Goal: Register for event/course

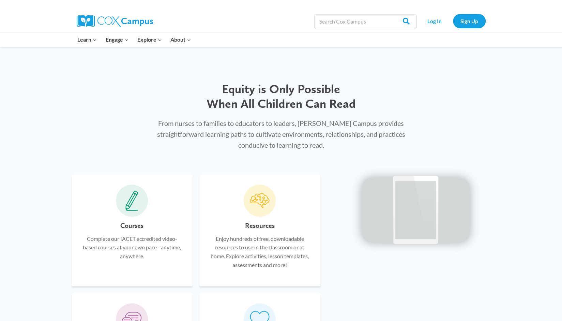
scroll to position [318, 0]
click at [467, 21] on link "Sign Up" at bounding box center [469, 21] width 33 height 14
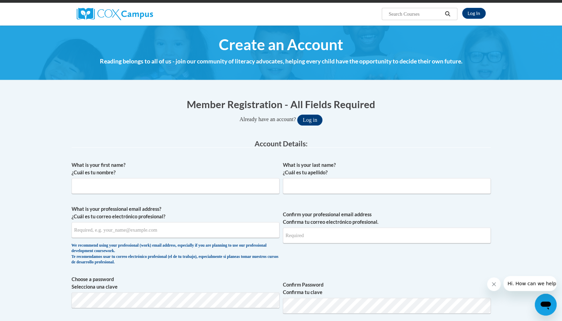
scroll to position [49, 0]
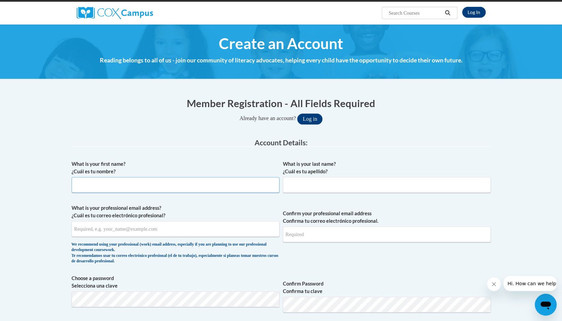
click at [140, 181] on input "What is your first name? ¿Cuál es tu nombre?" at bounding box center [176, 185] width 208 height 16
type input "Mary"
type input "LaRose"
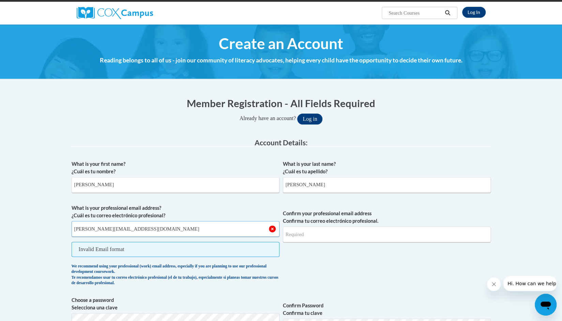
type input "maryl@summitesc.org"
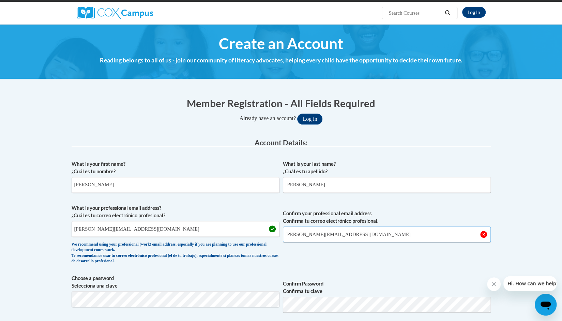
type input "maryl@summitesc.org"
click at [349, 260] on span "Confirm your professional email address Confirma tu correo electrónico profesio…" at bounding box center [387, 235] width 208 height 63
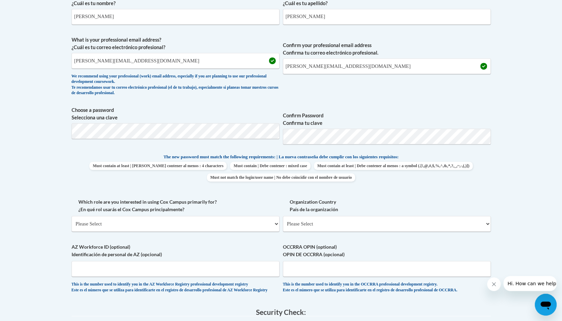
scroll to position [225, 0]
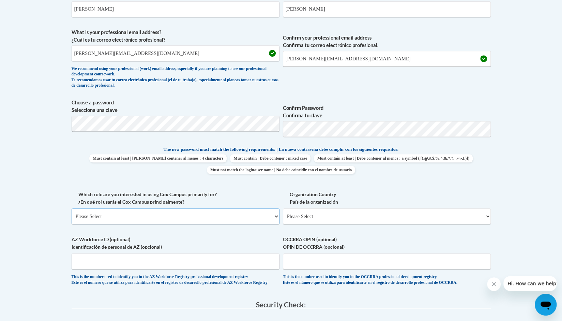
click at [136, 222] on select "Please Select College/University | Colegio/Universidad Community/Nonprofit Part…" at bounding box center [176, 216] width 208 height 16
select select "fbf2d438-af2f-41f8-98f1-81c410e29de3"
click at [72, 208] on select "Please Select College/University | Colegio/Universidad Community/Nonprofit Part…" at bounding box center [176, 216] width 208 height 16
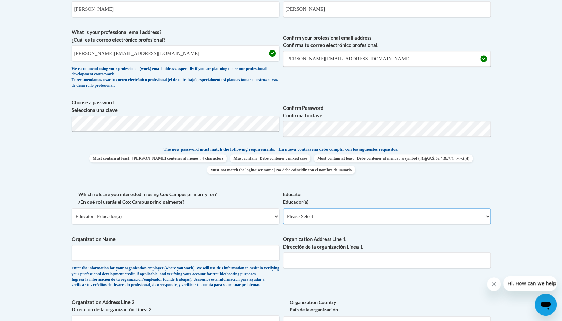
click at [299, 215] on select "Please Select Early Learning/Daycare Teacher/Family Home Care Provider | Maestr…" at bounding box center [387, 216] width 208 height 16
select select "5e2af403-4f2c-4e49-a02f-103e55d7b75b"
click at [283, 208] on select "Please Select Early Learning/Daycare Teacher/Family Home Care Provider | Maestr…" at bounding box center [387, 216] width 208 height 16
click at [223, 255] on input "Organization Name" at bounding box center [176, 253] width 208 height 16
type input "Summit ESC/Rootstown Elementary Preschool"
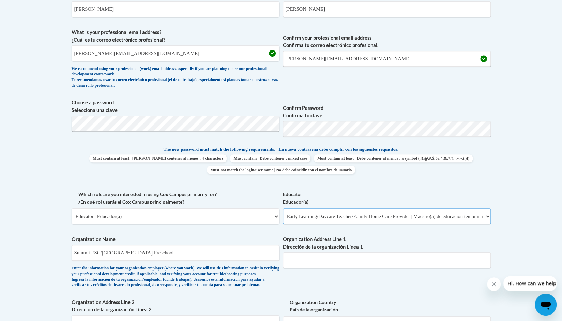
click at [294, 218] on select "Please Select Early Learning/Daycare Teacher/Family Home Care Provider | Maestr…" at bounding box center [387, 216] width 208 height 16
click at [306, 257] on input "Organization Address Line 1 Dirección de la organización Línea 1" at bounding box center [387, 260] width 208 height 16
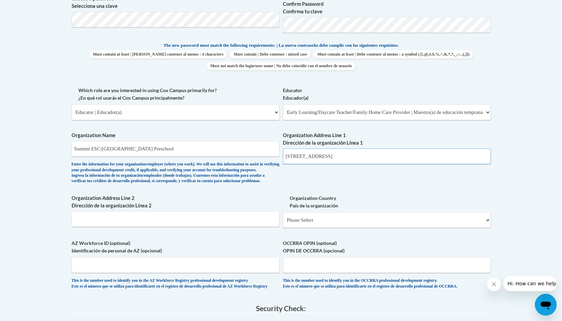
scroll to position [334, 0]
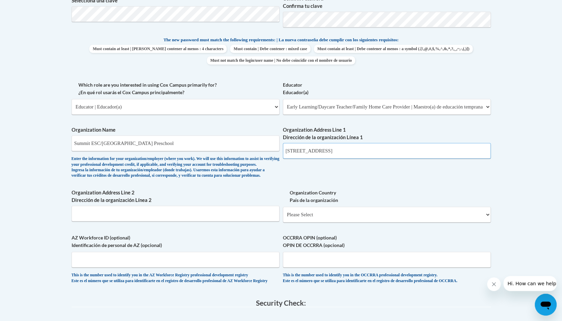
type input "4190 State Rt 44"
click at [223, 221] on input "Organization Address Line 2 Dirección de la organización Línea 2" at bounding box center [176, 213] width 208 height 16
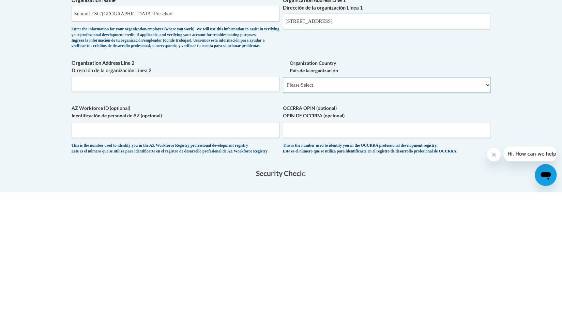
click at [310, 96] on div "What is your first name? ¿Cuál es tu nombre? Mary What is your last name? ¿Cuál…" at bounding box center [281, 81] width 419 height 418
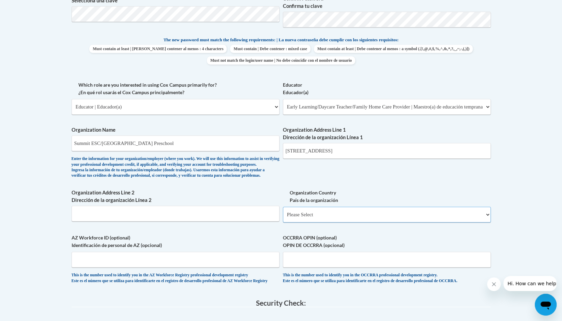
select select "ad49bcad-a171-4b2e-b99c-48b446064914"
click at [283, 217] on select "Please Select United States | Estados Unidos Outside of the United States | Fue…" at bounding box center [387, 214] width 208 height 16
select select
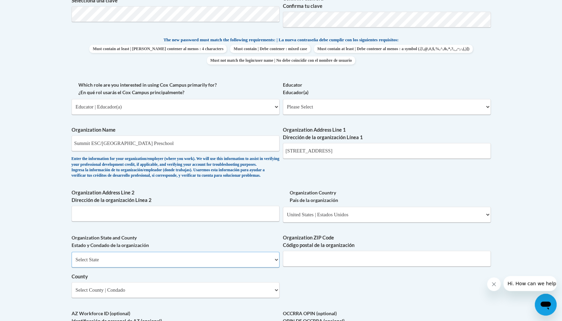
click at [151, 267] on select "Select State Alabama Alaska Arizona Arkansas California Colorado Connecticut De…" at bounding box center [176, 259] width 208 height 16
select select "Ohio"
click at [72, 262] on select "Select State Alabama Alaska Arizona Arkansas California Colorado Connecticut De…" at bounding box center [176, 259] width 208 height 16
click at [315, 266] on input "Organization ZIP Code Código postal de la organización" at bounding box center [387, 258] width 208 height 16
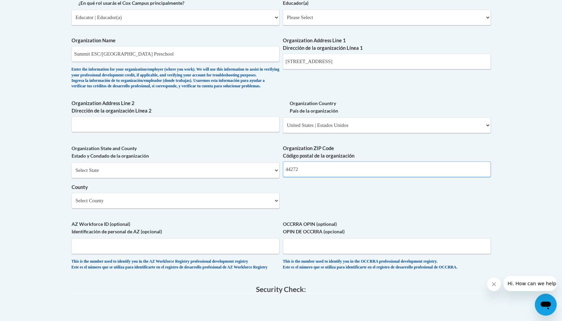
scroll to position [426, 0]
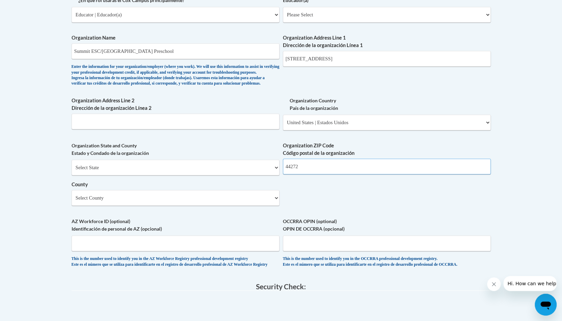
type input "44272"
click at [127, 205] on select "Select County Adams Allen Ashland Ashtabula Athens Auglaize Belmont Brown Butle…" at bounding box center [176, 198] width 208 height 16
select select "Portage"
click at [72, 201] on select "Select County Adams Allen Ashland Ashtabula Athens Auglaize Belmont Brown Butle…" at bounding box center [176, 198] width 208 height 16
click at [298, 251] on input "OCCRRA OPIN (optional) OPIN DE OCCRRA (opcional)" at bounding box center [387, 243] width 208 height 16
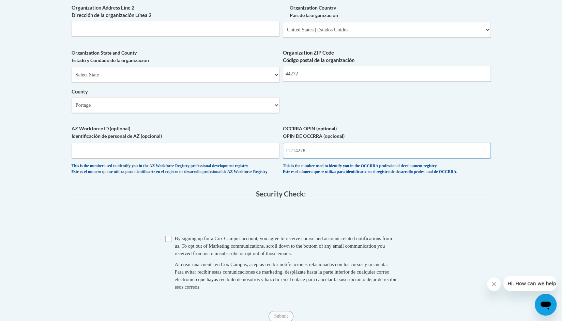
scroll to position [525, 0]
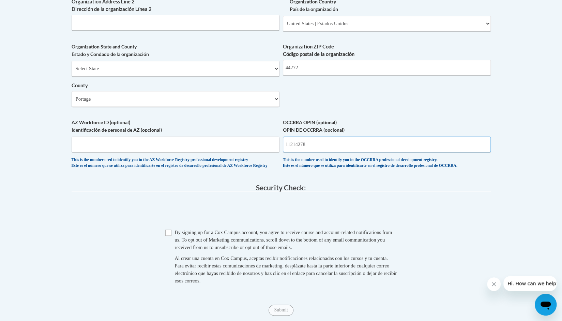
type input "11214278"
click at [169, 235] on input "Checkbox" at bounding box center [168, 232] width 6 height 6
checkbox input "true"
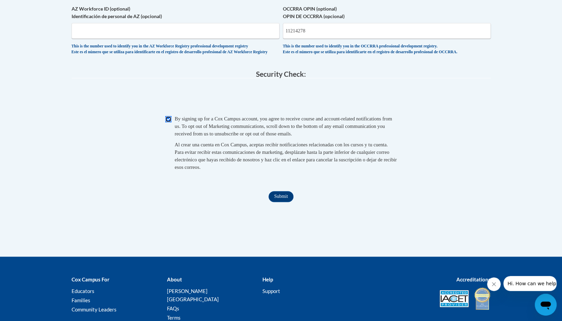
scroll to position [638, 0]
click at [284, 201] on input "Submit" at bounding box center [280, 195] width 25 height 11
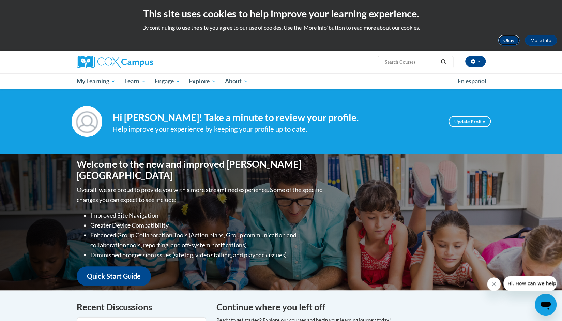
click at [509, 44] on button "Okay" at bounding box center [509, 40] width 22 height 11
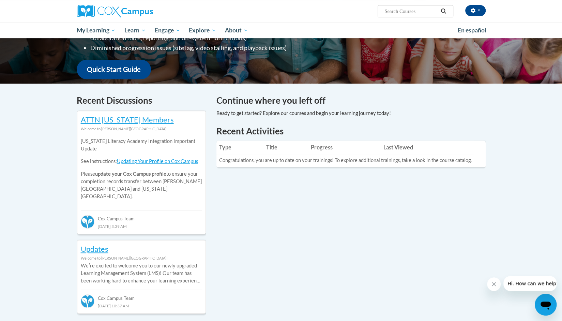
scroll to position [156, 0]
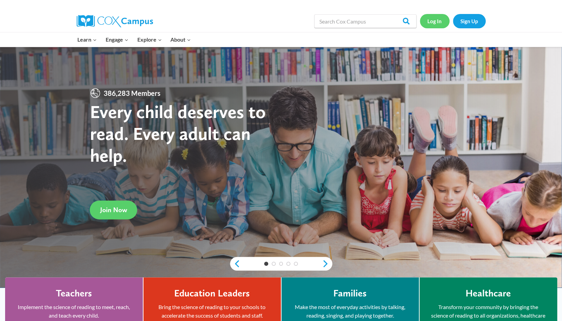
click at [436, 21] on link "Log In" at bounding box center [435, 21] width 30 height 14
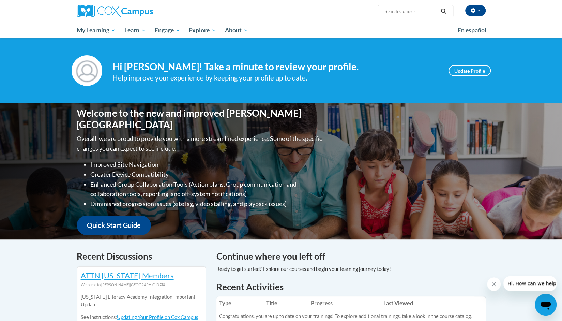
click at [408, 11] on input "Search..." at bounding box center [411, 11] width 55 height 8
type input "science of reading prekindergarten"
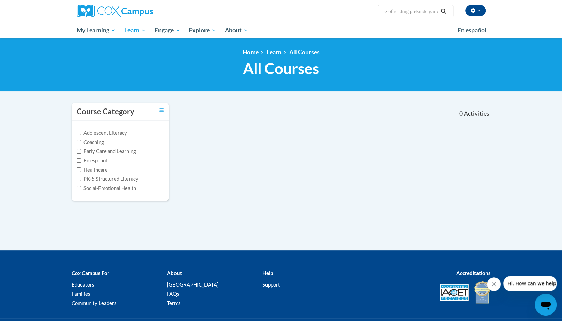
scroll to position [0, 23]
drag, startPoint x: 426, startPoint y: 13, endPoint x: 442, endPoint y: 14, distance: 16.4
click at [442, 14] on span "Search Search... science of reading prekindergarten" at bounding box center [414, 11] width 75 height 12
type input "science of reading"
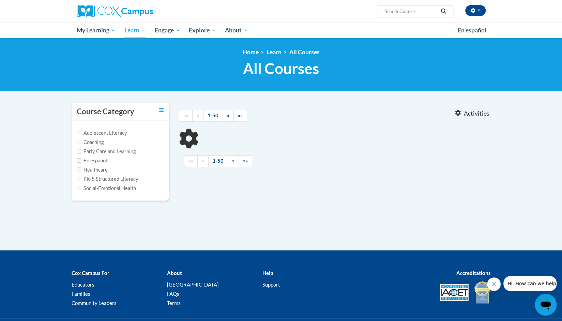
type input "science of reading"
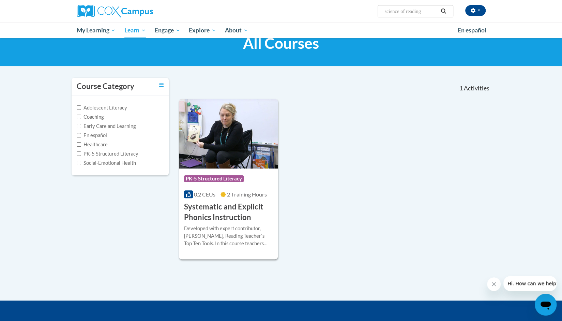
scroll to position [24, 0]
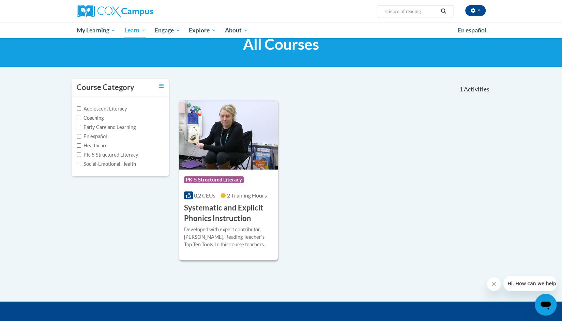
click at [443, 12] on icon "Search" at bounding box center [443, 11] width 6 height 5
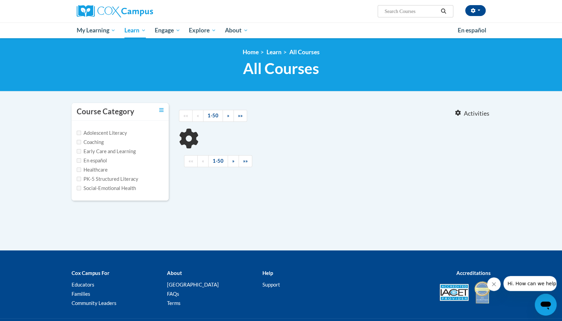
type input "science of reading"
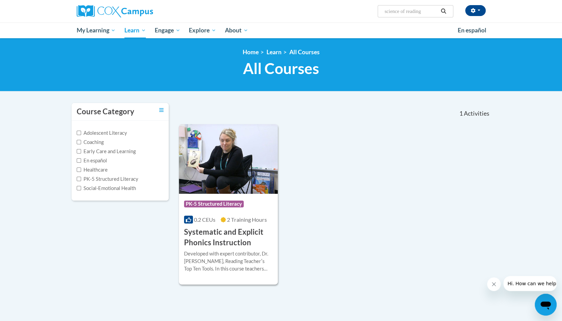
click at [411, 9] on input "science of reading" at bounding box center [411, 11] width 55 height 8
drag, startPoint x: 426, startPoint y: 11, endPoint x: 373, endPoint y: 15, distance: 52.9
click at [373, 15] on div "Mary LaRose (Eastern Daylight Time GMT-0400 ) My Profile Inbox My Transcripts L…" at bounding box center [350, 8] width 279 height 17
type input "s"
click at [96, 177] on label "PK-5 Structured Literacy" at bounding box center [108, 178] width 62 height 7
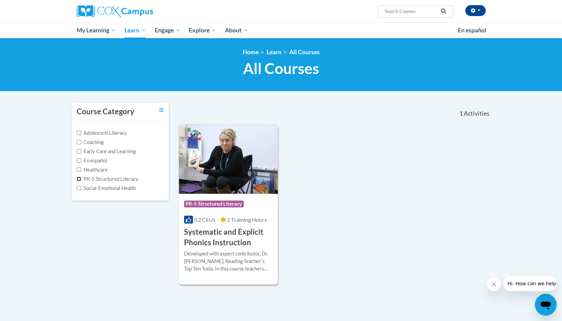
click at [81, 177] on input "PK-5 Structured Literacy" at bounding box center [79, 178] width 4 height 4
checkbox input "true"
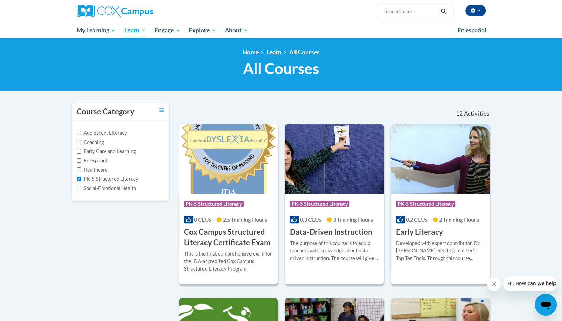
click at [405, 13] on input "Search..." at bounding box center [411, 11] width 55 height 8
type input "o"
type input "prekindergarten language and literacy pathway"
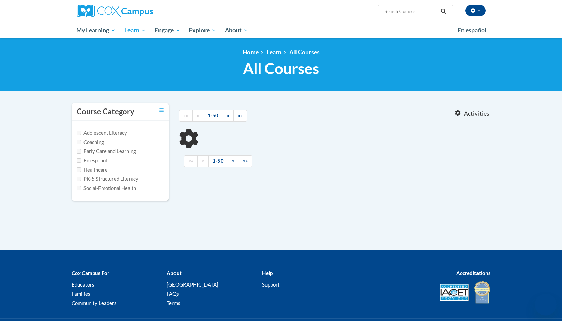
type input "prekindergarten language and literacy pathway"
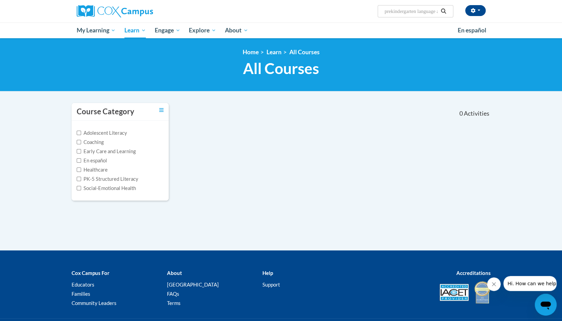
click at [444, 11] on icon "Search" at bounding box center [443, 11] width 6 height 5
type input "p"
type input "st 10125649"
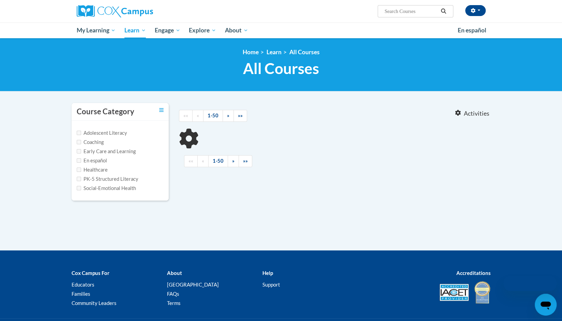
type input "st 10125649"
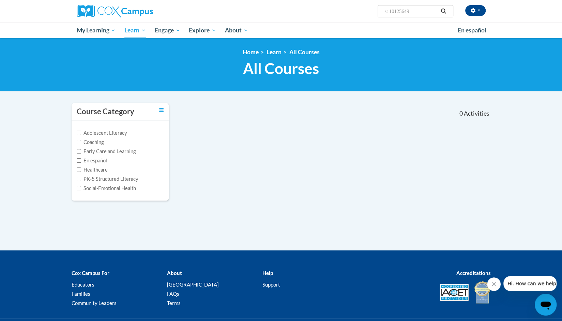
click at [419, 11] on input "st 10125649" at bounding box center [411, 11] width 55 height 8
click at [443, 10] on icon "Search" at bounding box center [443, 11] width 6 height 5
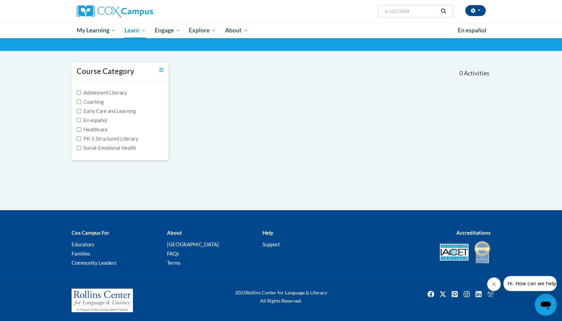
scroll to position [41, 0]
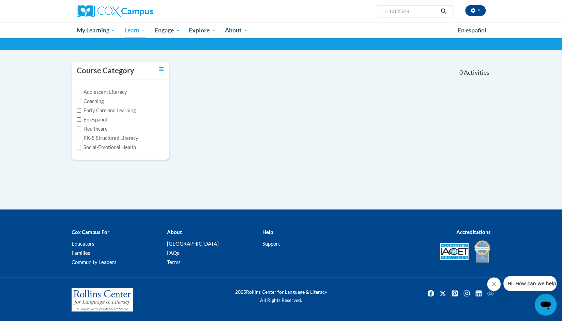
click at [413, 10] on input "st 10125649" at bounding box center [411, 11] width 55 height 8
drag, startPoint x: 0, startPoint y: 0, endPoint x: 372, endPoint y: 5, distance: 372.4
click at [372, 5] on div "Mary LaRose (Eastern Daylight Time GMT-0400 ) My Profile Inbox My Transcripts L…" at bounding box center [350, 8] width 279 height 17
type input "an ecosystem approach"
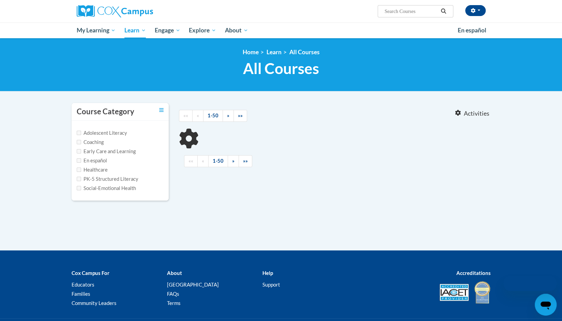
type input "an ecosystem approach"
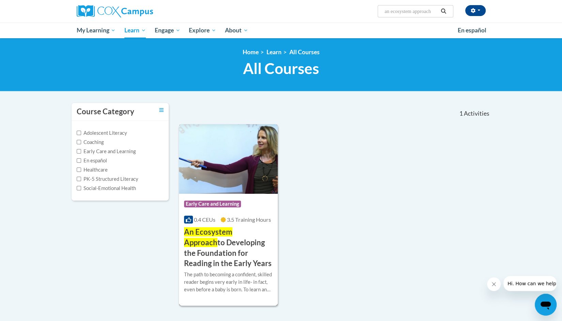
click at [201, 254] on h3 "An Ecosystem Approach to Developing the Foundation for Reading in the Early Yea…" at bounding box center [228, 248] width 89 height 42
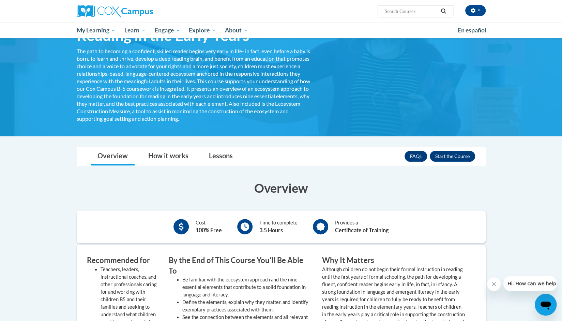
scroll to position [80, 0]
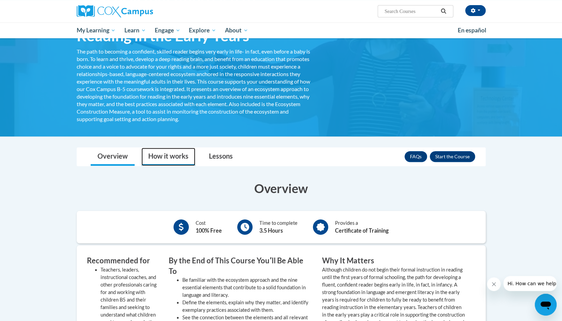
click at [163, 159] on link "How it works" at bounding box center [168, 157] width 54 height 18
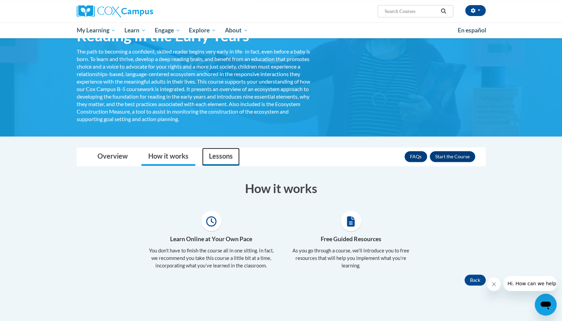
click at [218, 153] on link "Lessons" at bounding box center [220, 157] width 37 height 18
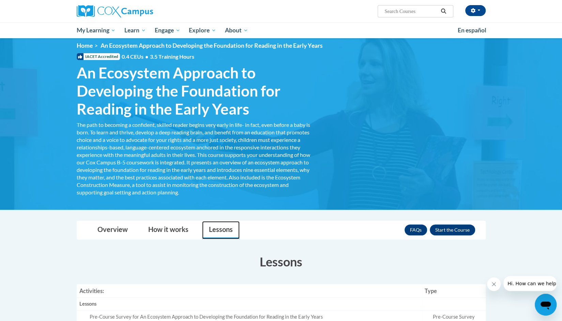
scroll to position [0, 0]
